Goal: Task Accomplishment & Management: Use online tool/utility

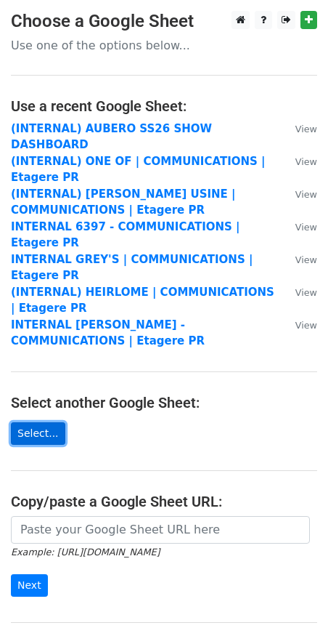
click at [52, 422] on link "Select..." at bounding box center [38, 433] width 54 height 23
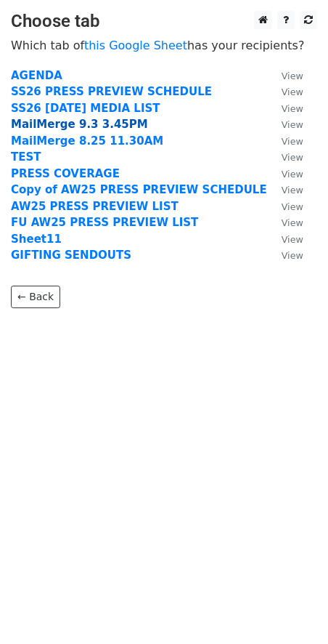
click at [109, 126] on strong "MailMerge 9.3 3.45PM" at bounding box center [79, 124] width 137 height 13
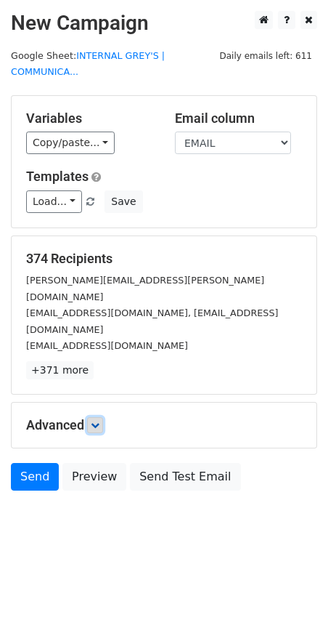
click at [95, 421] on icon at bounding box center [95, 425] width 9 height 9
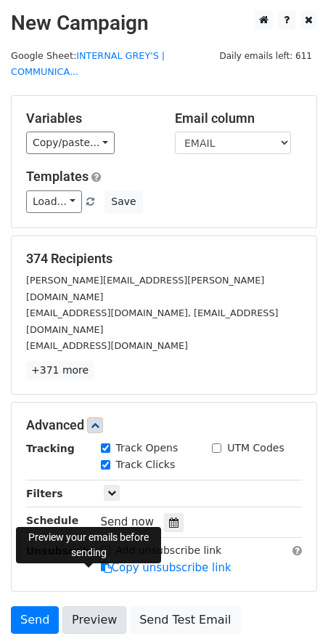
click at [89, 606] on link "Preview" at bounding box center [94, 620] width 64 height 28
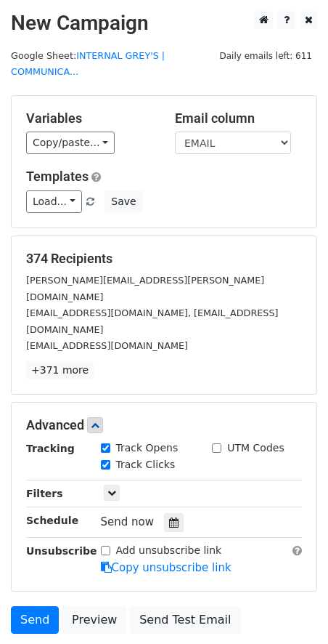
click at [237, 485] on div "Only include spreadsheet rows that match the following filters:" at bounding box center [202, 493] width 224 height 17
